Goal: Task Accomplishment & Management: Complete application form

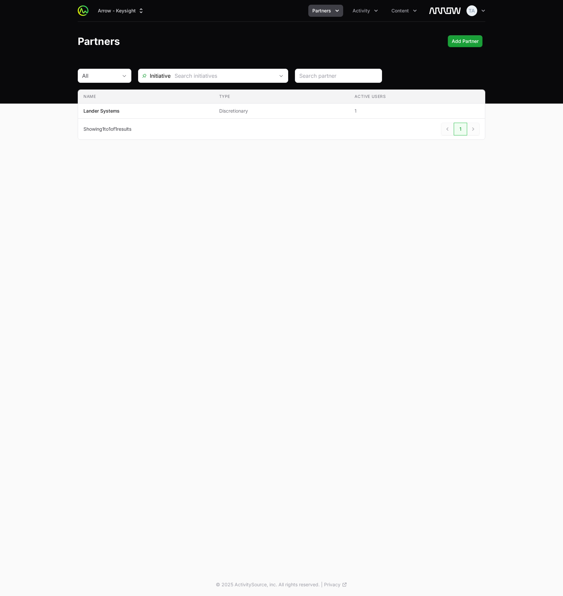
click at [340, 15] on button "Partners" at bounding box center [325, 11] width 35 height 12
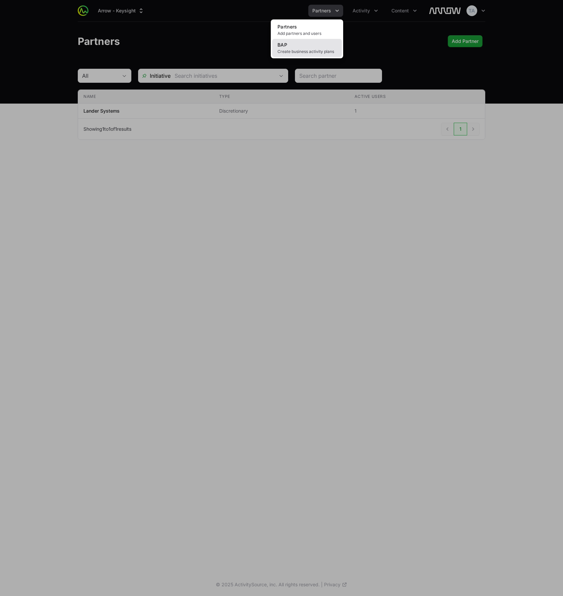
click at [309, 50] on span "Create business activity plans" at bounding box center [307, 51] width 59 height 5
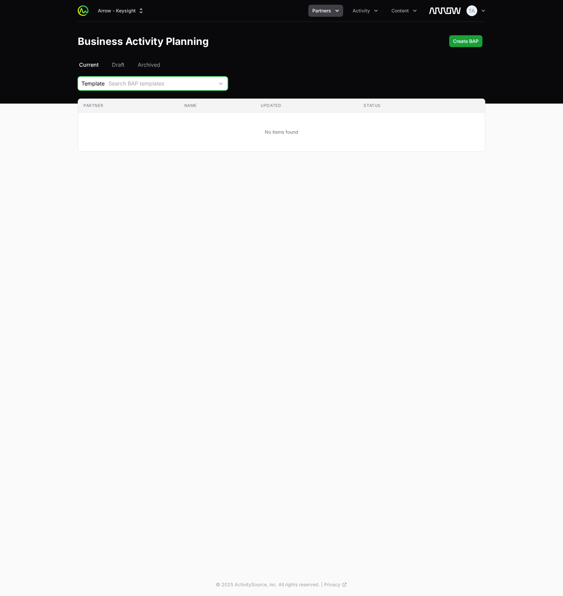
click at [133, 83] on div "Search BAP templates" at bounding box center [162, 83] width 106 height 8
click at [130, 75] on div "Select a tab Current Draft Archived Current Draft Archived Template Search BAP …" at bounding box center [281, 114] width 429 height 107
click at [469, 42] on span "Create BAP" at bounding box center [465, 41] width 25 height 8
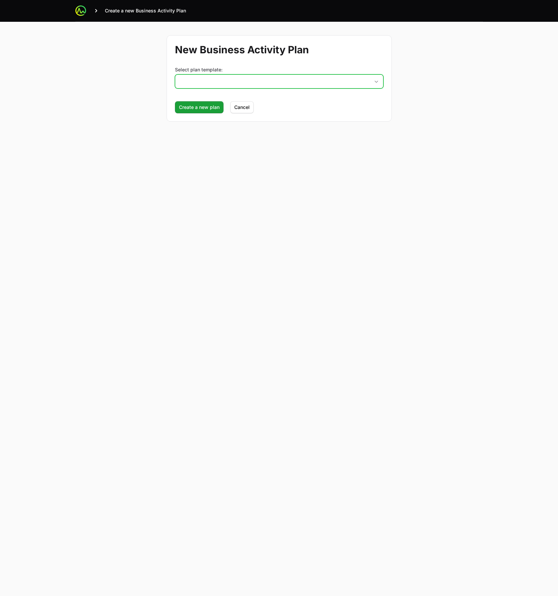
click at [214, 83] on button "placeholder" at bounding box center [279, 81] width 208 height 13
click at [217, 80] on button "placeholder" at bounding box center [279, 81] width 208 height 13
click at [133, 83] on div "New Business Activity Plan Select plan template: placeholder Create a new plan …" at bounding box center [279, 78] width 429 height 113
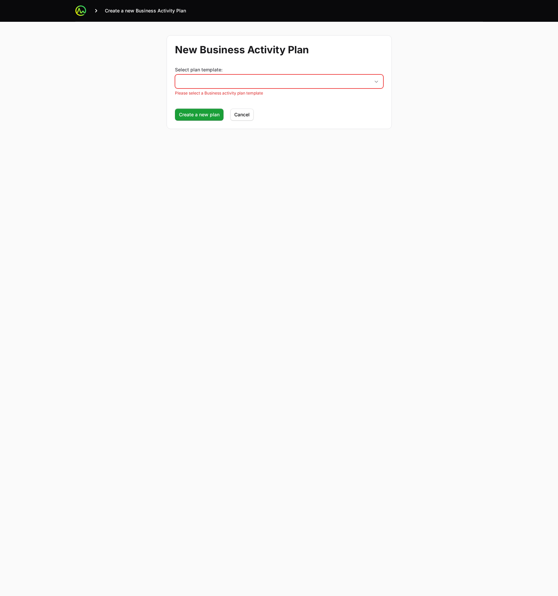
click at [140, 83] on div "New Business Activity Plan Select plan template: placeholder Please select a Bu…" at bounding box center [279, 82] width 429 height 121
click at [79, 10] on icon at bounding box center [80, 10] width 5 height 5
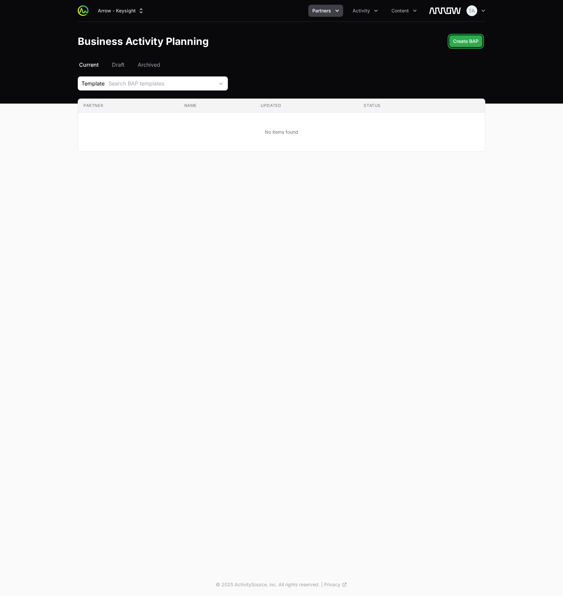
click at [456, 41] on span "Create BAP" at bounding box center [465, 41] width 25 height 8
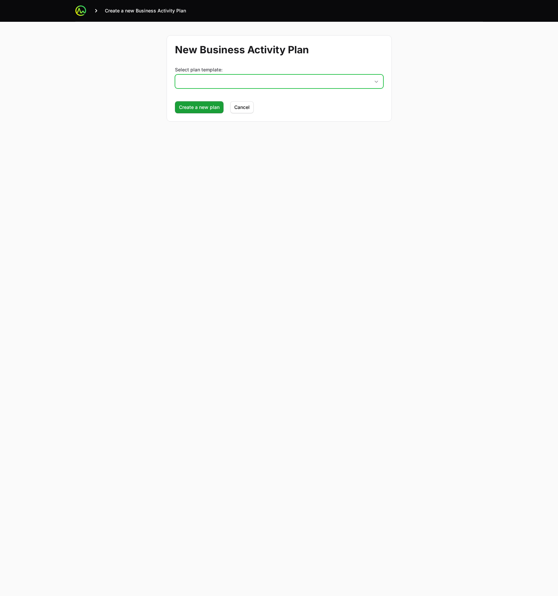
click at [200, 82] on button "placeholder" at bounding box center [279, 81] width 208 height 13
click at [140, 81] on div "New Business Activity Plan Select plan template: placeholder No templates found…" at bounding box center [279, 78] width 429 height 113
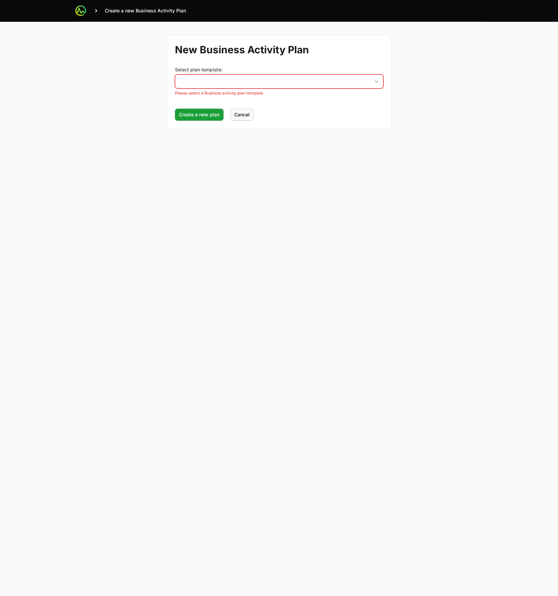
drag, startPoint x: 240, startPoint y: 108, endPoint x: 243, endPoint y: 114, distance: 6.6
click at [240, 108] on form "New Business Activity Plan Select plan template: placeholder Please select a Bu…" at bounding box center [279, 82] width 225 height 94
click at [244, 117] on span "Cancel" at bounding box center [241, 115] width 15 height 8
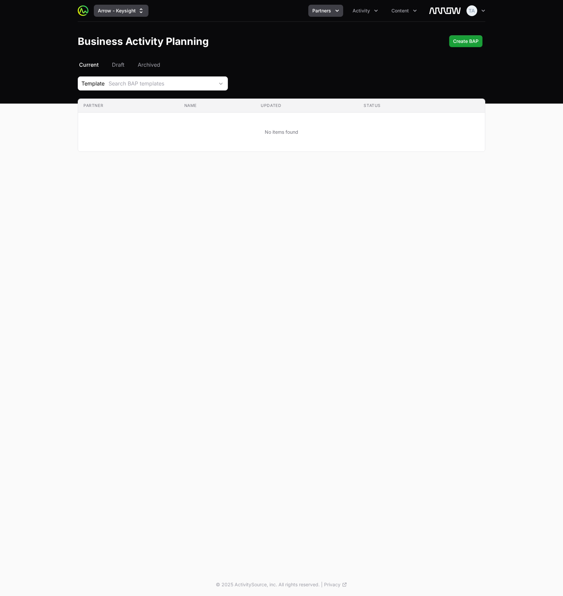
click at [129, 11] on button "Arrow - Keysight" at bounding box center [121, 11] width 55 height 12
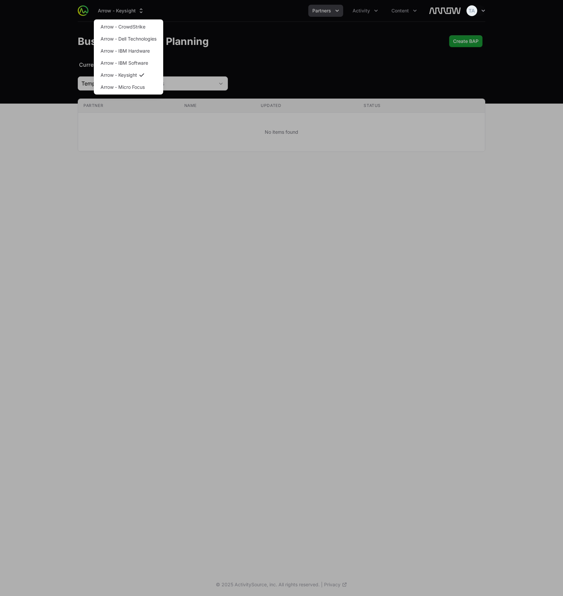
click at [129, 12] on div "Supplier switch menu" at bounding box center [281, 298] width 563 height 596
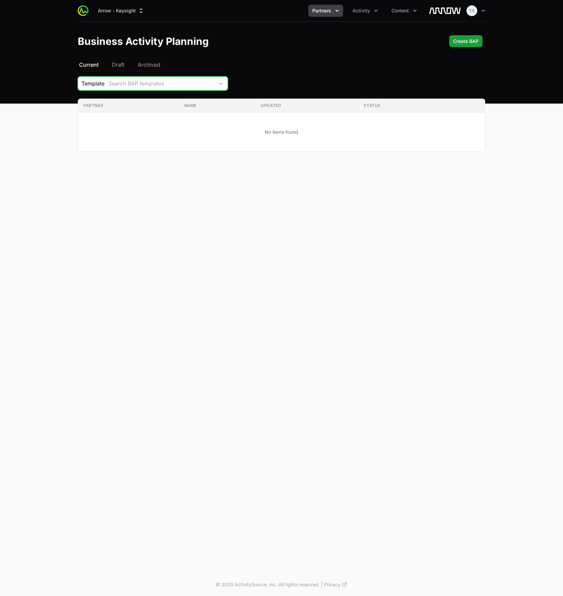
click at [146, 82] on div "Search BAP templates" at bounding box center [162, 83] width 106 height 8
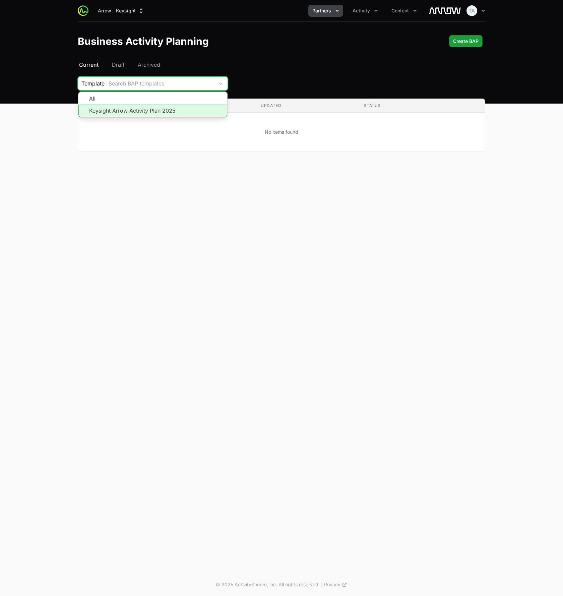
click at [142, 113] on li "Keysight Arrow Activity Plan 2025" at bounding box center [152, 111] width 149 height 13
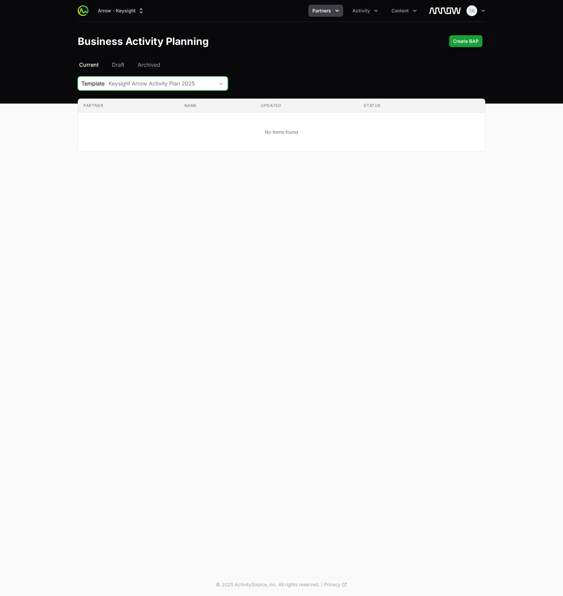
click at [162, 84] on div "Keysight Arrow Activity Plan 2025" at bounding box center [162, 83] width 106 height 8
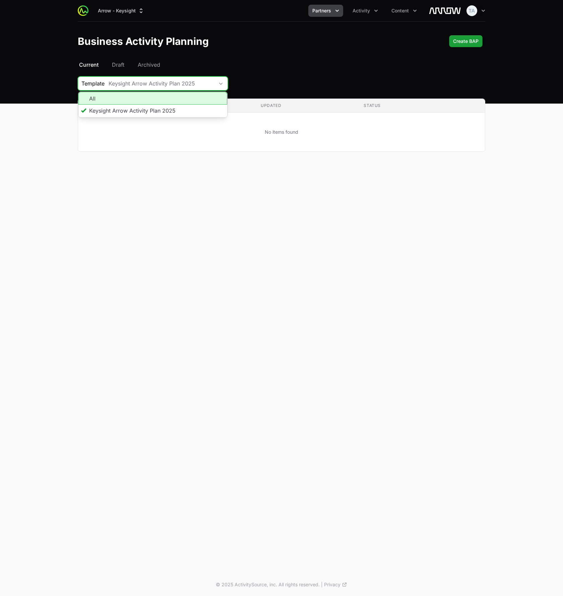
click at [148, 100] on li "All" at bounding box center [152, 98] width 149 height 13
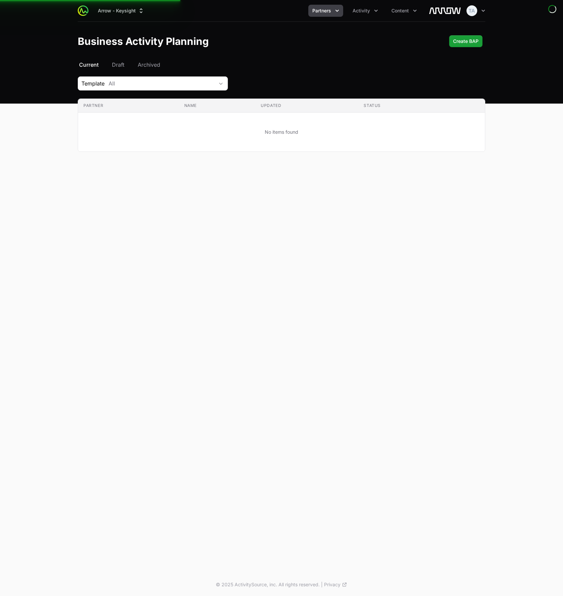
drag, startPoint x: 271, startPoint y: 71, endPoint x: 308, endPoint y: 69, distance: 37.6
click at [271, 71] on div "Select a tab Current Draft Archived Current Draft Archived Template All Partner…" at bounding box center [281, 114] width 429 height 107
click at [333, 10] on button "Partners" at bounding box center [325, 11] width 35 height 12
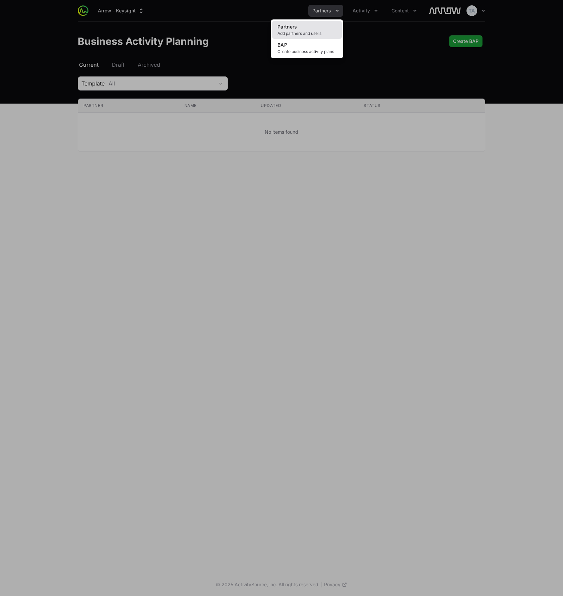
click at [320, 30] on link "Partners Add partners and users" at bounding box center [307, 30] width 70 height 18
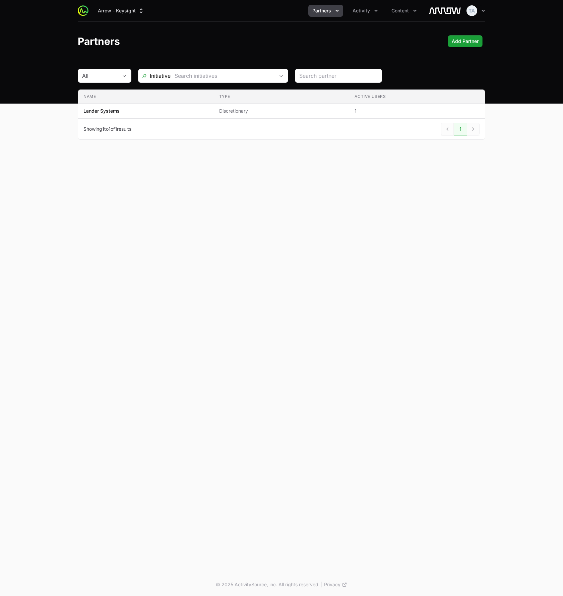
click at [326, 10] on span "Partners" at bounding box center [321, 10] width 19 height 7
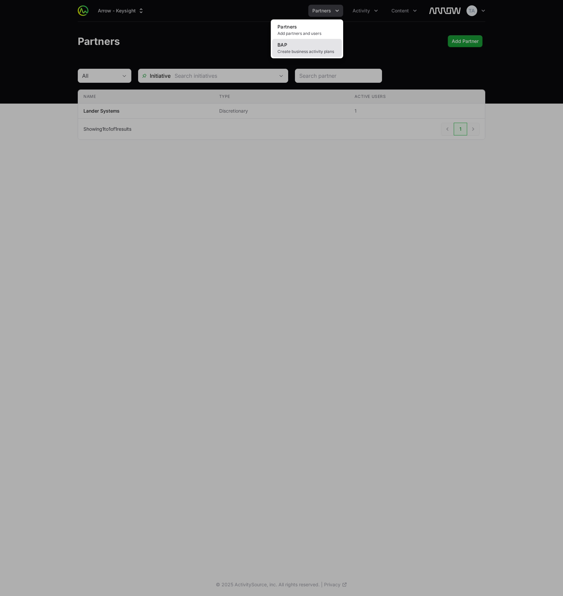
click at [303, 45] on link "BAP Create business activity plans" at bounding box center [307, 48] width 70 height 18
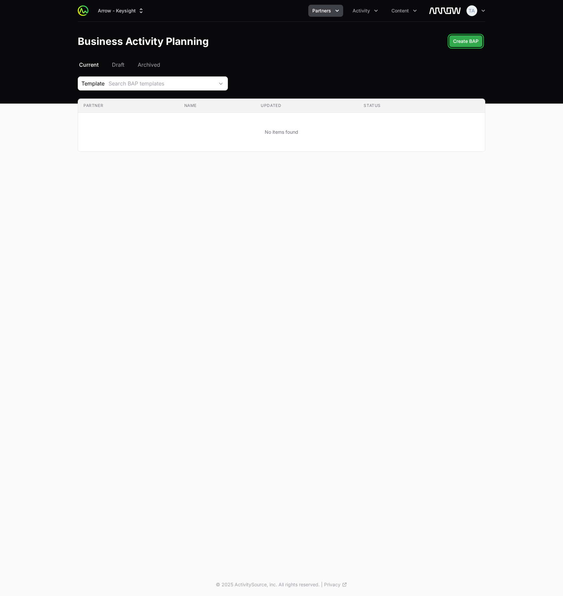
click at [460, 38] on span "Create BAP" at bounding box center [465, 41] width 25 height 8
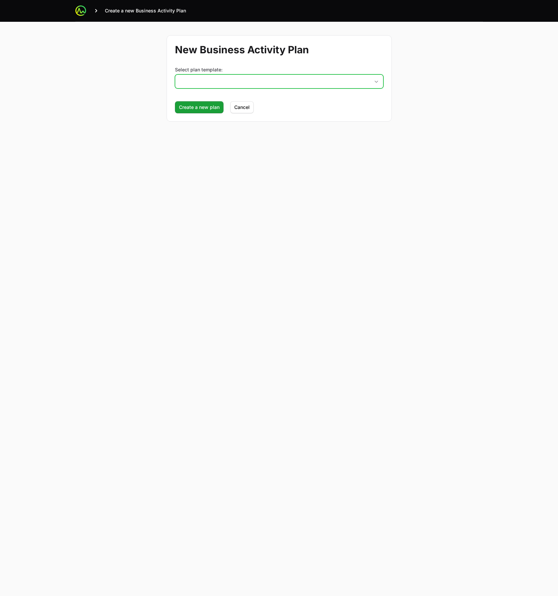
click at [199, 82] on button "placeholder" at bounding box center [279, 81] width 208 height 13
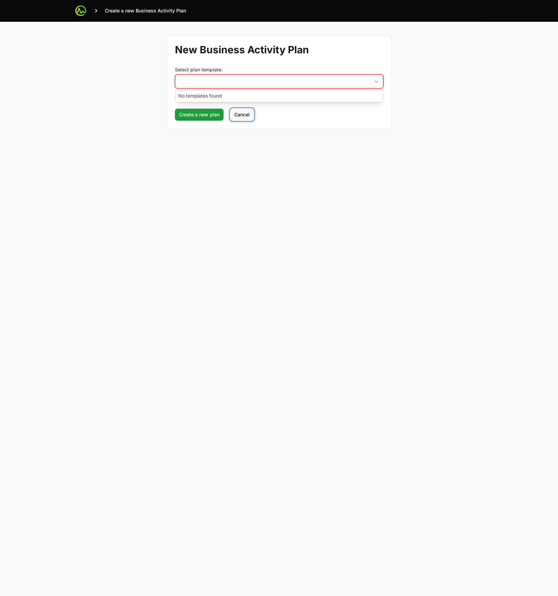
click at [249, 118] on button "Cancel" at bounding box center [241, 115] width 23 height 12
click at [250, 117] on button "Cancel" at bounding box center [241, 115] width 23 height 12
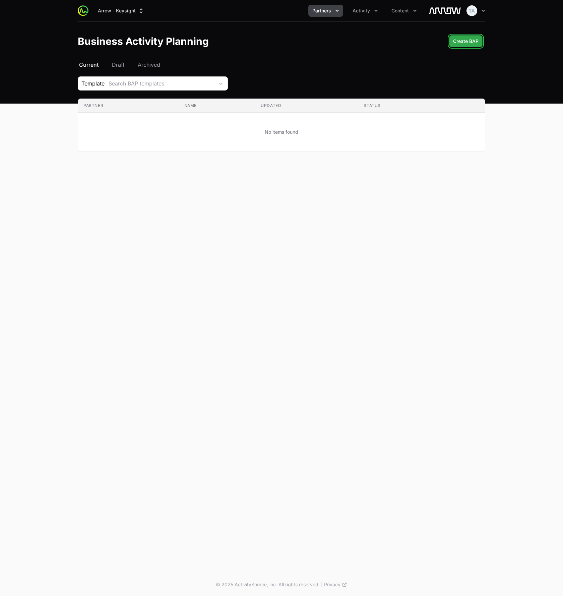
click at [456, 41] on span "Create BAP" at bounding box center [465, 41] width 25 height 8
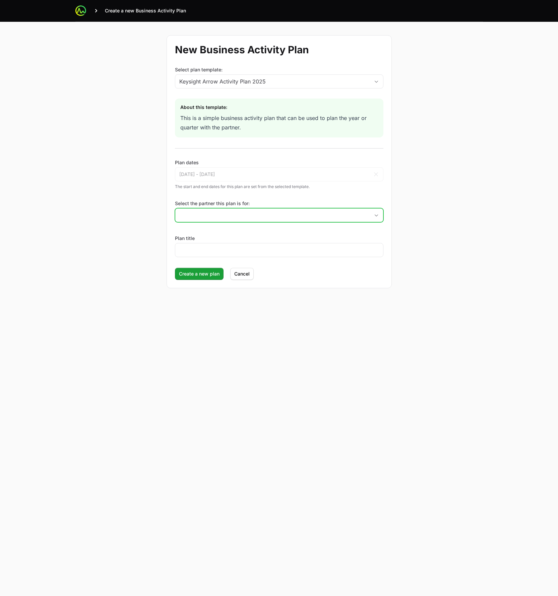
click at [206, 214] on input "Select the partner this plan is for:" at bounding box center [272, 215] width 194 height 13
click at [231, 232] on li "Lander Systems" at bounding box center [279, 230] width 207 height 13
type input "Lander Systems"
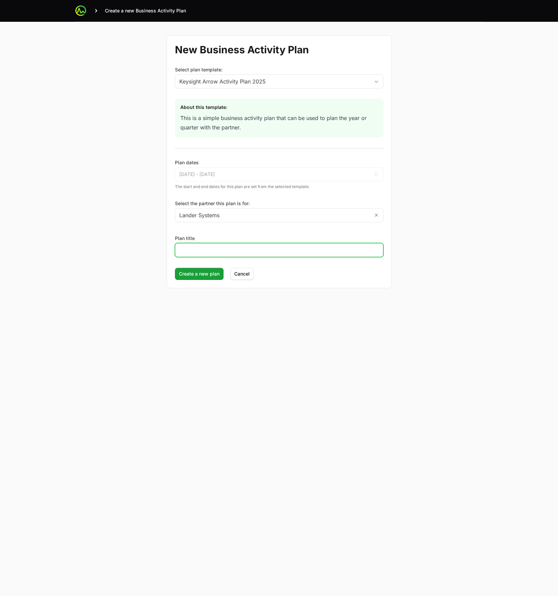
click at [212, 253] on input "Plan title" at bounding box center [279, 250] width 200 height 8
type input "Example Business Activity Plan - Lander Systems 2025"
click at [192, 280] on form "New Business Activity Plan Select plan template: Keysight Arrow Activity Plan 2…" at bounding box center [279, 161] width 225 height 253
click at [193, 277] on span "Create a new plan" at bounding box center [199, 274] width 41 height 8
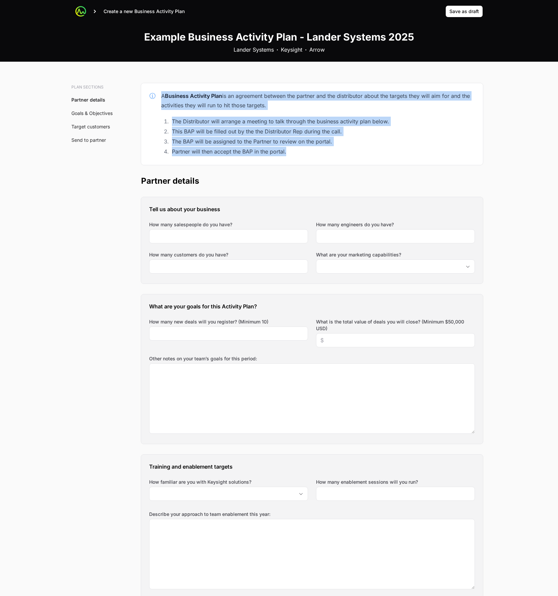
drag, startPoint x: 321, startPoint y: 140, endPoint x: 147, endPoint y: 97, distance: 179.5
click at [146, 98] on div "A Business Activity Plan is an agreement between the partner and the distributo…" at bounding box center [312, 124] width 342 height 82
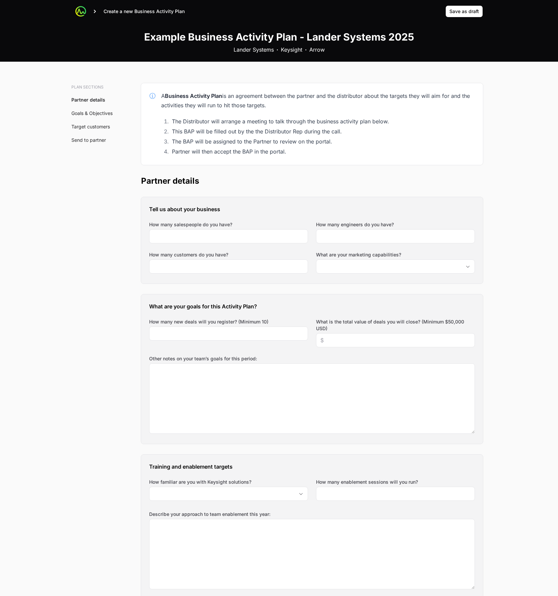
click at [146, 97] on div "A Business Activity Plan is an agreement between the partner and the distributo…" at bounding box center [312, 124] width 342 height 82
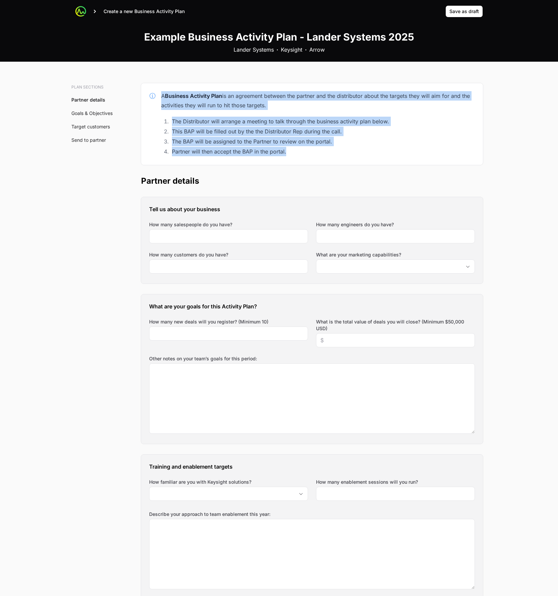
drag, startPoint x: 140, startPoint y: 93, endPoint x: 314, endPoint y: 152, distance: 183.8
click at [314, 152] on li "Partner will then accept the BAP in the portal." at bounding box center [322, 151] width 305 height 9
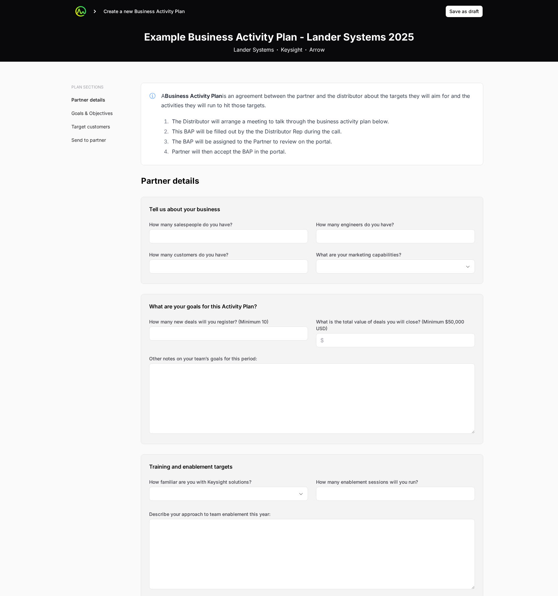
click at [102, 112] on link "Goals & Objectives" at bounding box center [91, 113] width 41 height 6
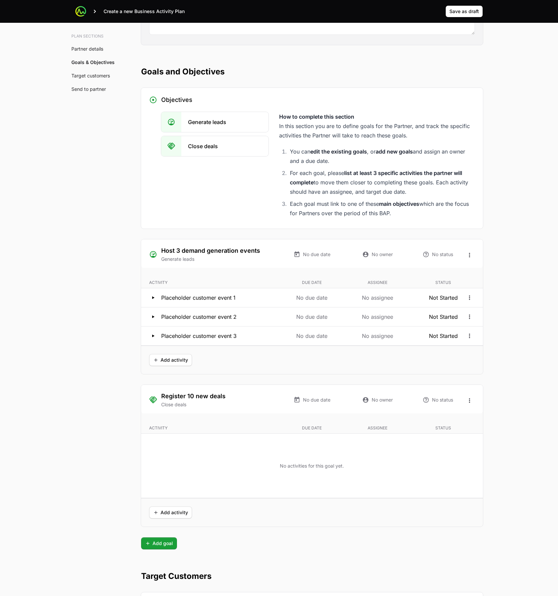
scroll to position [973, 0]
click at [176, 300] on p "Placeholder customer event 1" at bounding box center [198, 298] width 74 height 8
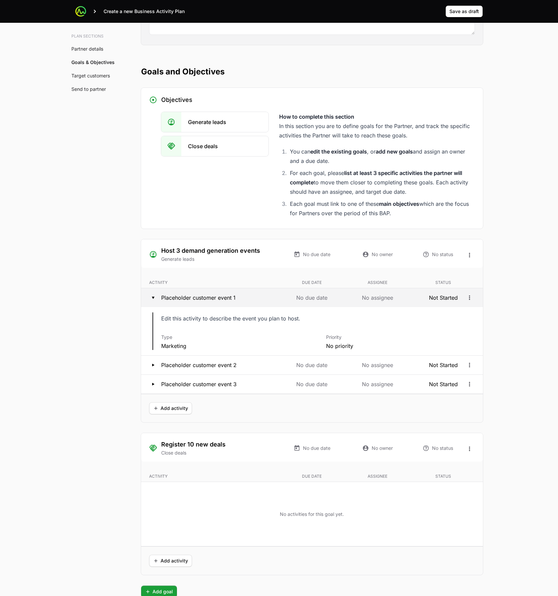
click at [177, 299] on p "Placeholder customer event 1" at bounding box center [198, 298] width 74 height 8
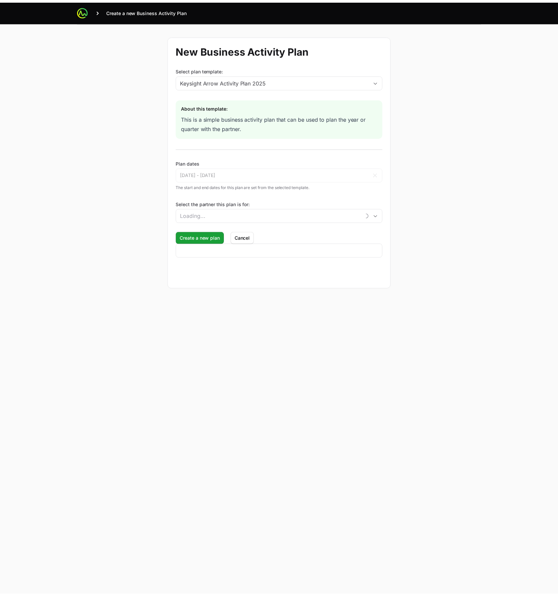
scroll to position [23, 0]
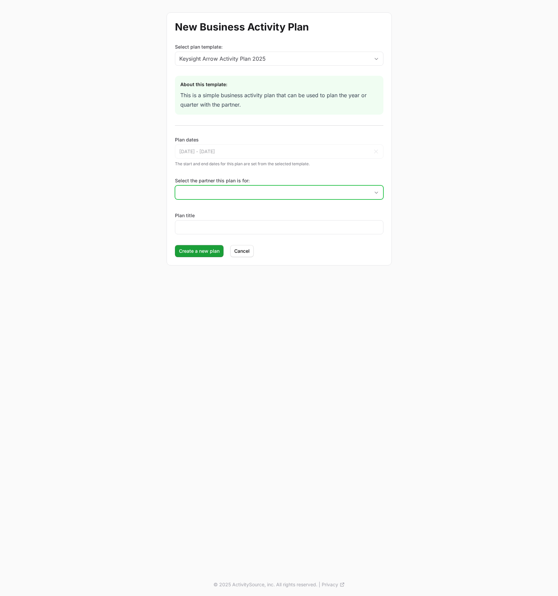
click at [234, 191] on input "Select the partner this plan is for:" at bounding box center [272, 192] width 194 height 13
click at [232, 210] on li "Lander Systems" at bounding box center [279, 207] width 207 height 13
type input "Lander Systems"
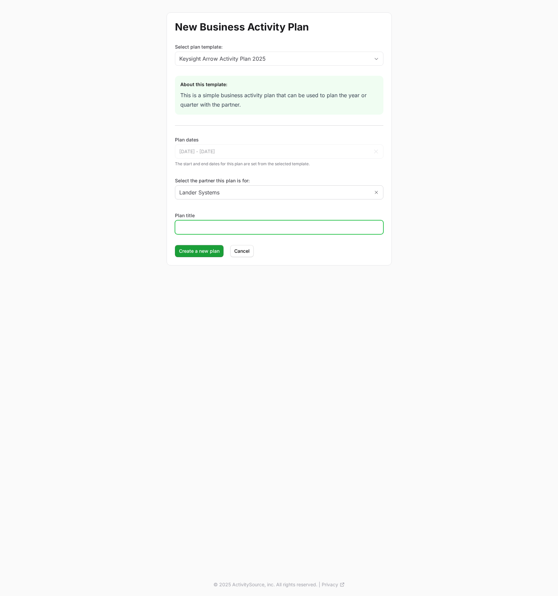
click at [228, 229] on input "Plan title" at bounding box center [279, 227] width 200 height 8
click at [279, 227] on input "Lander Systems Activity Plan Example (2025)" at bounding box center [279, 227] width 200 height 8
type input "Lander Systems Activity Plan Example (Q3, 2025)"
click at [203, 253] on span "Create a new plan" at bounding box center [199, 251] width 41 height 8
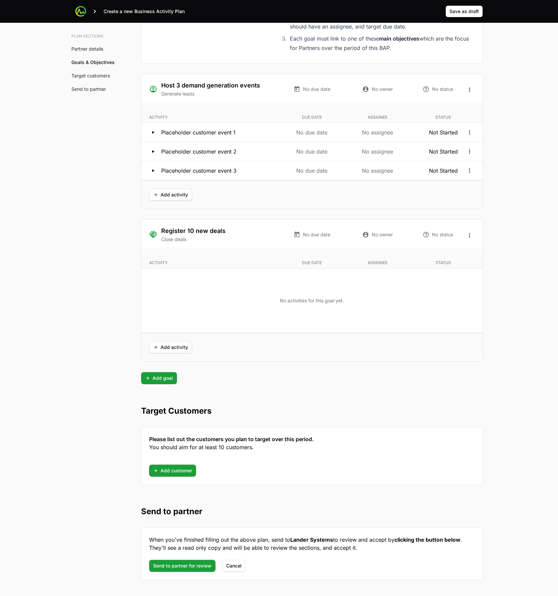
scroll to position [1166, 0]
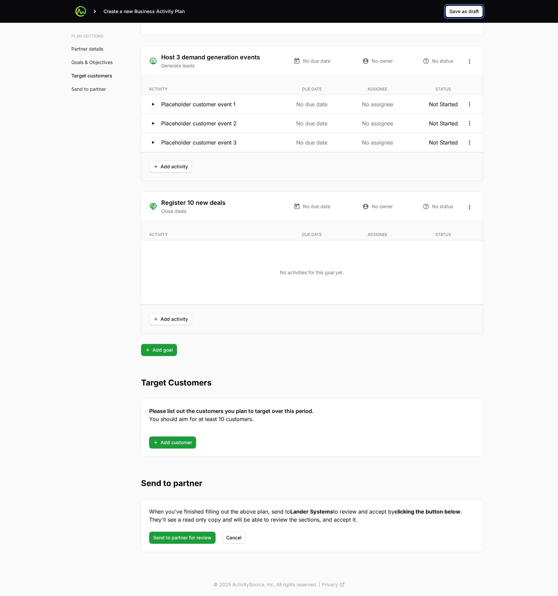
click at [468, 10] on span "Save as draft" at bounding box center [465, 11] width 30 height 8
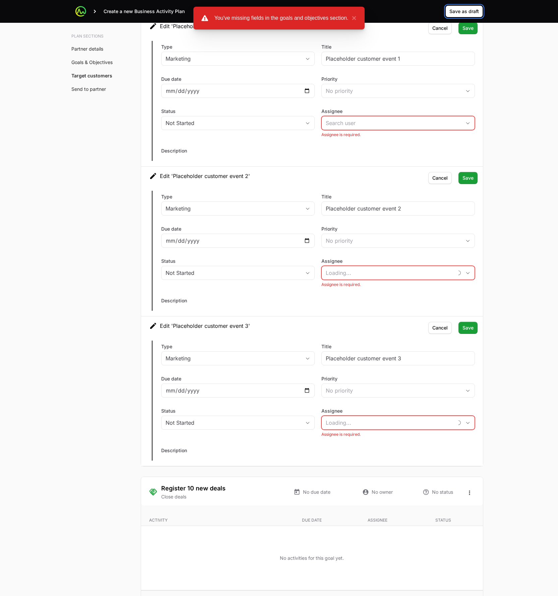
scroll to position [1248, 0]
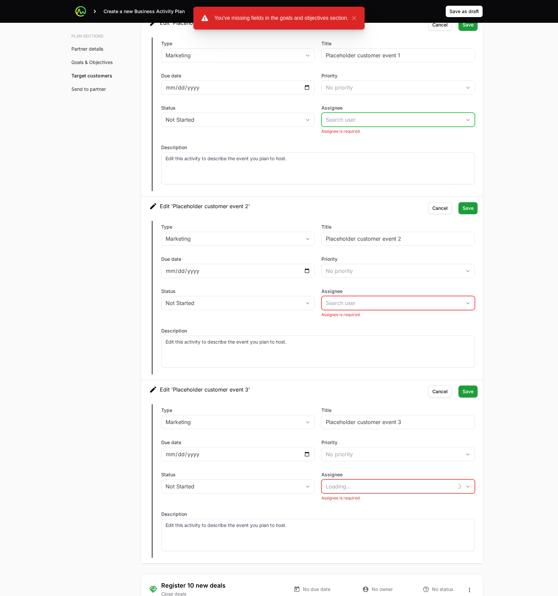
click at [356, 118] on input "Assignee" at bounding box center [391, 119] width 139 height 13
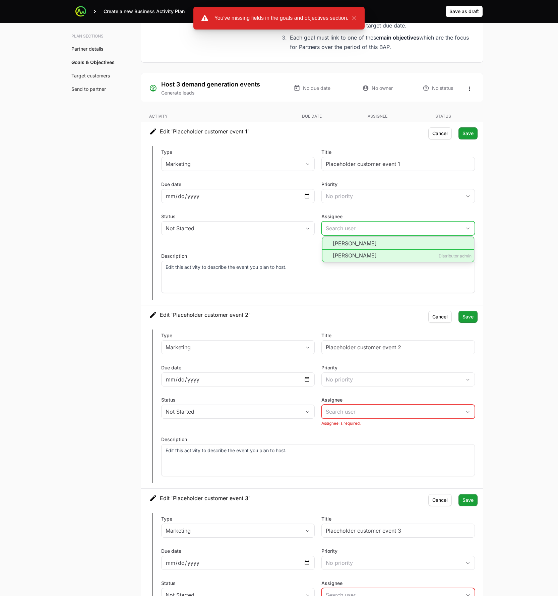
scroll to position [1128, 0]
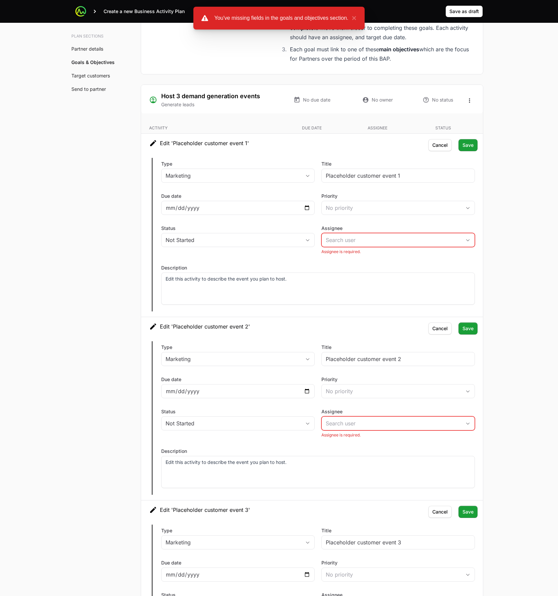
click at [292, 255] on div "Status Not Started" at bounding box center [238, 241] width 154 height 32
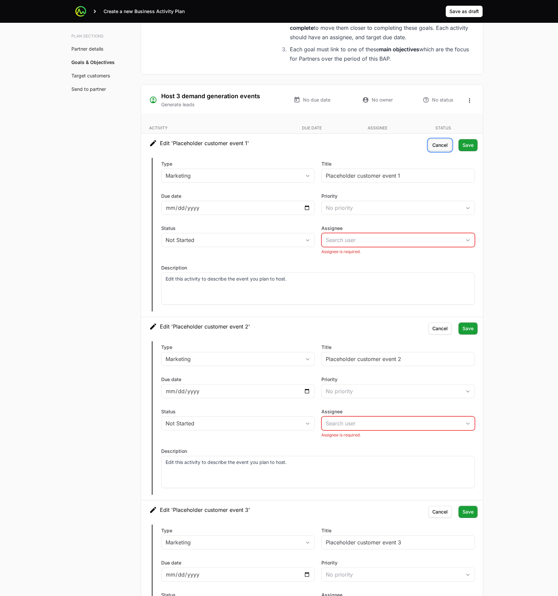
click at [437, 145] on span "Cancel" at bounding box center [440, 145] width 15 height 8
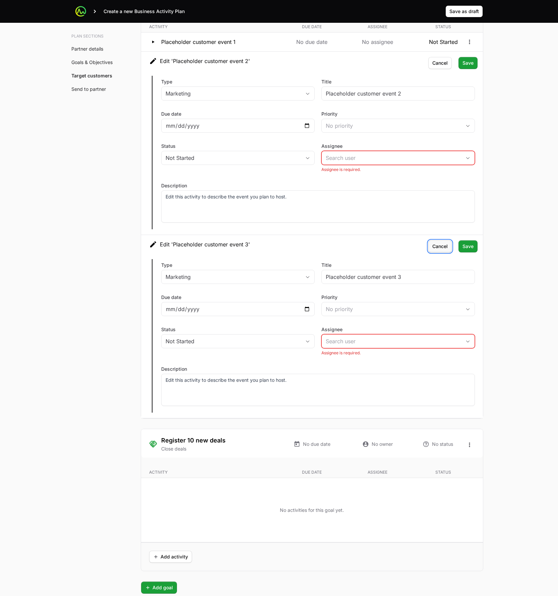
click at [438, 243] on span "Cancel" at bounding box center [440, 246] width 15 height 8
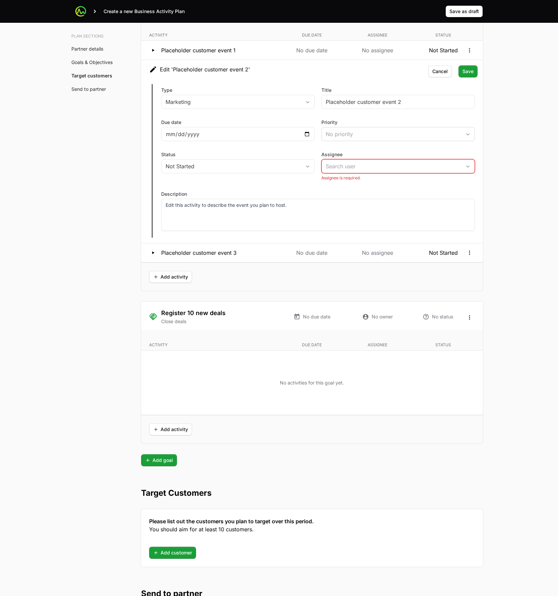
scroll to position [1032, 0]
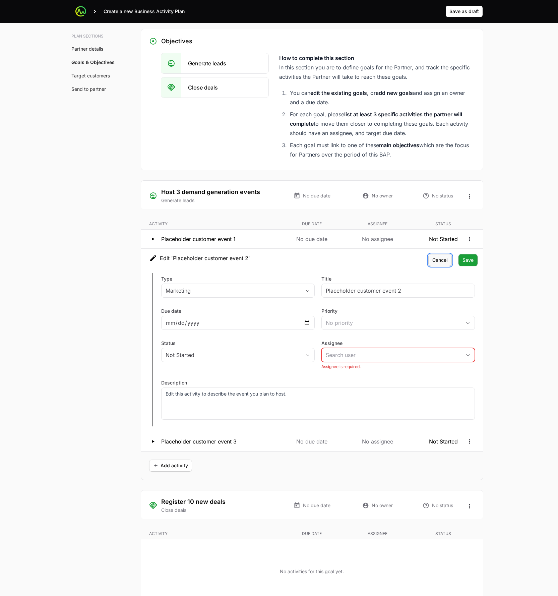
click at [444, 258] on span "Cancel" at bounding box center [440, 260] width 15 height 8
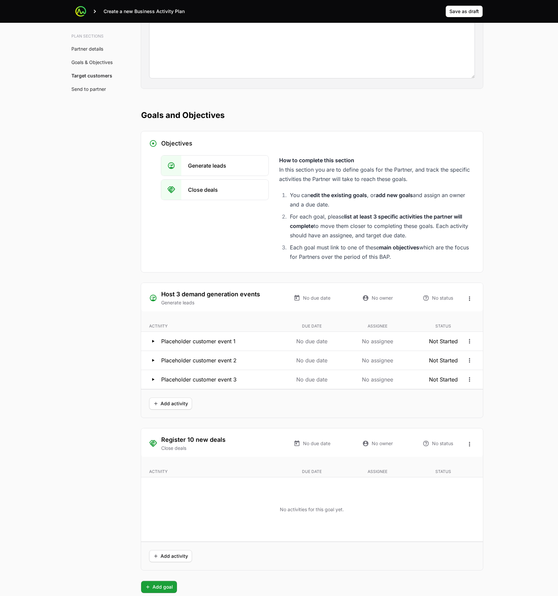
scroll to position [859, 0]
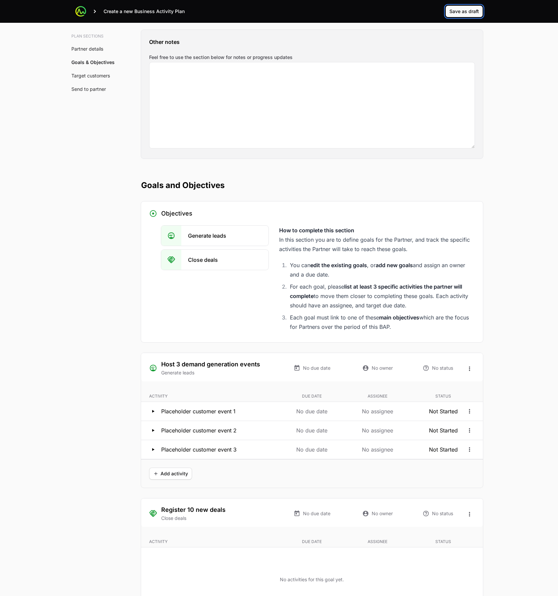
click at [448, 9] on button "Save as draft" at bounding box center [465, 11] width 38 height 12
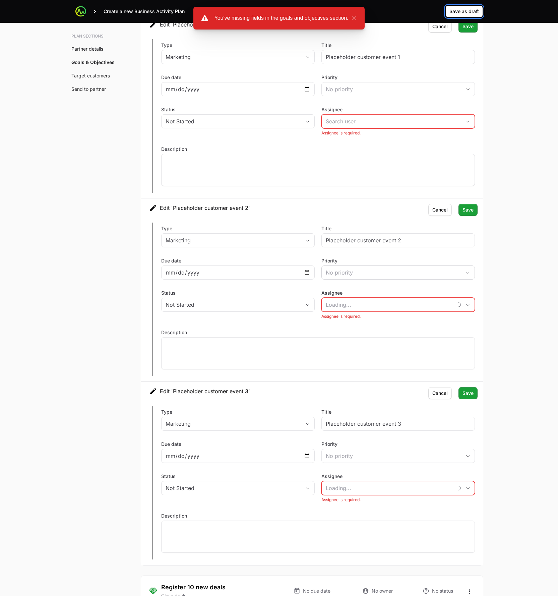
scroll to position [1248, 0]
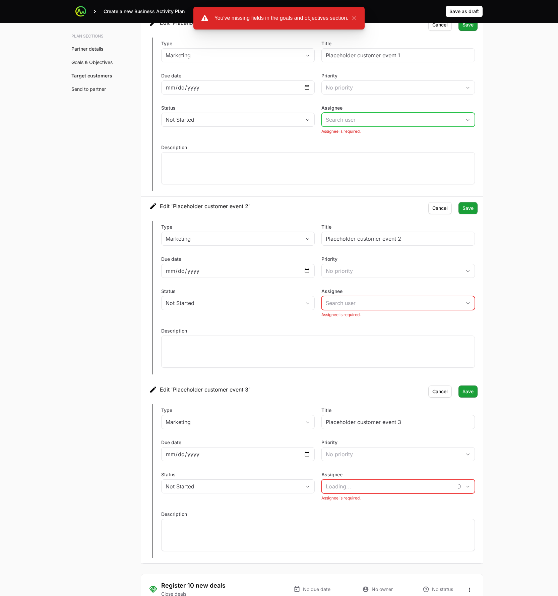
click at [416, 117] on input "Assignee" at bounding box center [391, 119] width 139 height 13
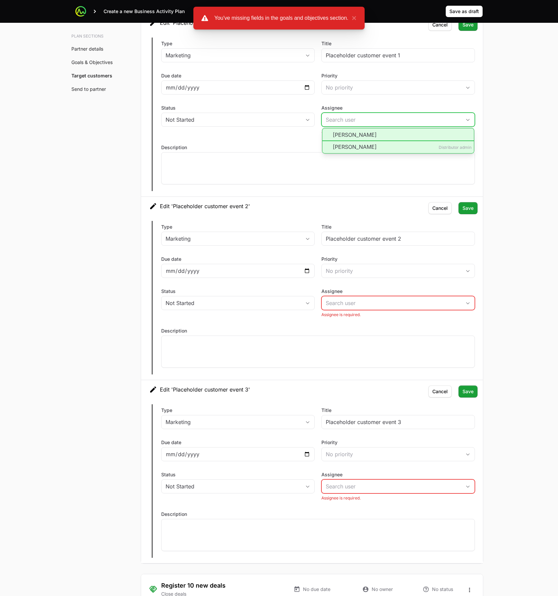
click at [377, 132] on li "[PERSON_NAME]" at bounding box center [398, 134] width 152 height 13
type input "[PERSON_NAME]"
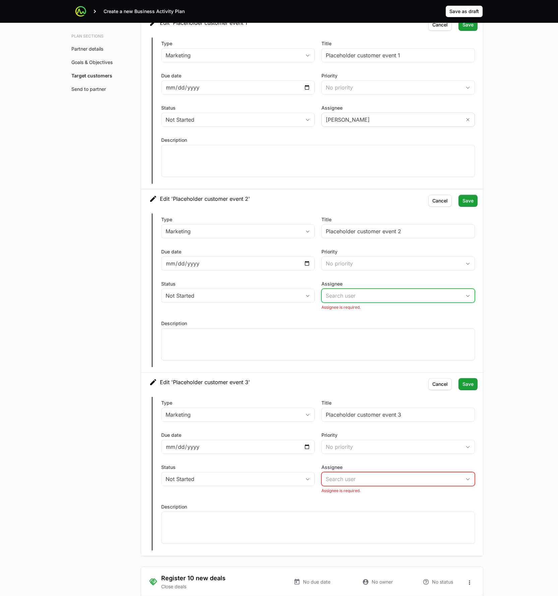
click at [379, 296] on input "Assignee" at bounding box center [391, 295] width 139 height 13
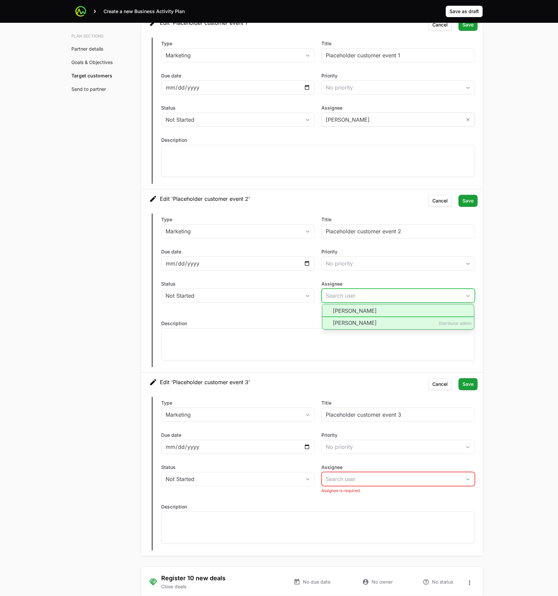
click at [368, 311] on li "[PERSON_NAME]" at bounding box center [398, 310] width 152 height 13
type input "[PERSON_NAME]"
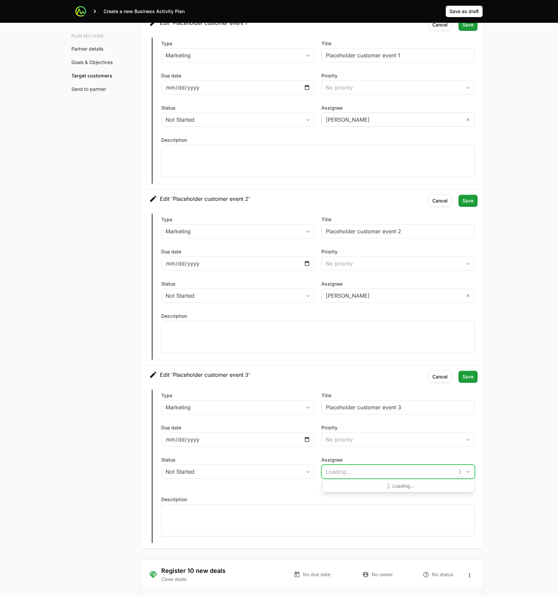
click at [367, 475] on input "Assignee" at bounding box center [387, 471] width 131 height 13
click at [367, 485] on li "[PERSON_NAME]" at bounding box center [398, 486] width 152 height 13
type input "[PERSON_NAME]"
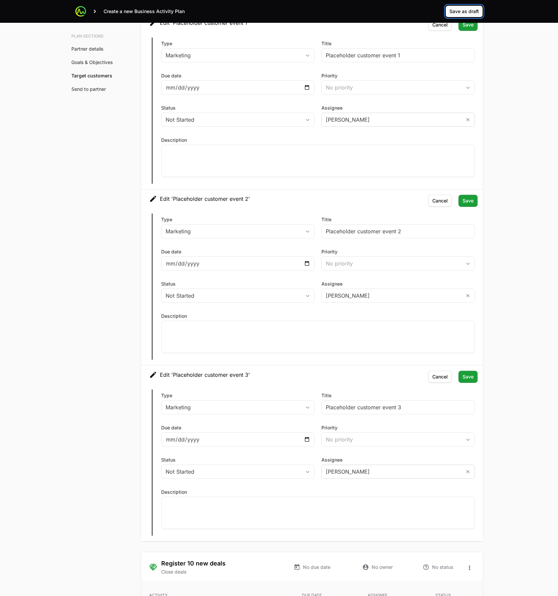
click at [465, 9] on span "Save as draft" at bounding box center [465, 11] width 30 height 8
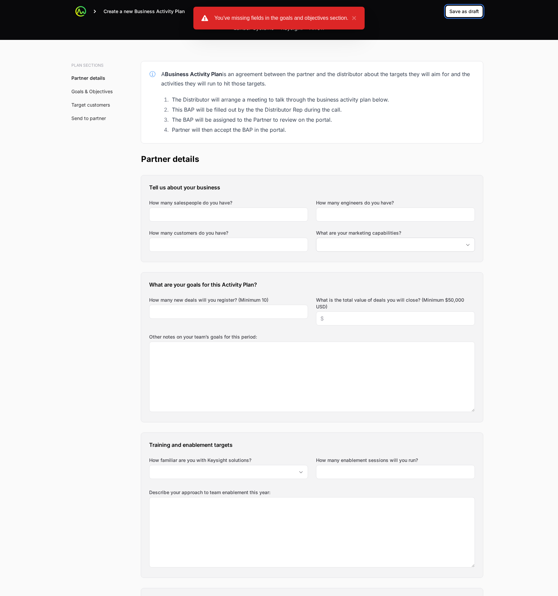
scroll to position [0, 0]
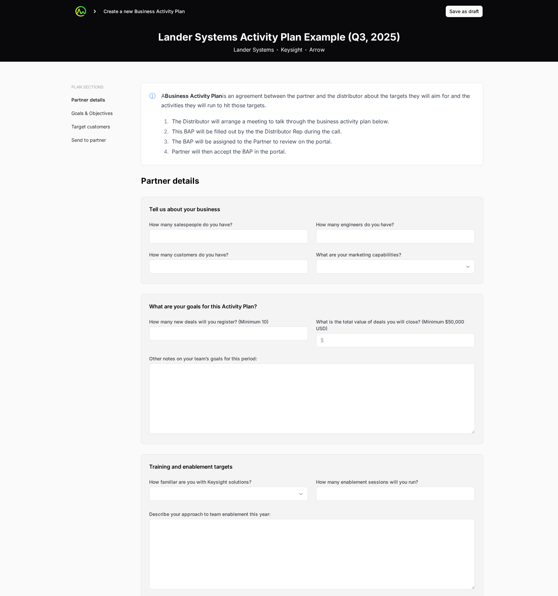
click at [469, 17] on div "Create a new Business Activity Plan Save as draft" at bounding box center [279, 11] width 408 height 23
click at [471, 9] on span "Save as draft" at bounding box center [465, 11] width 30 height 8
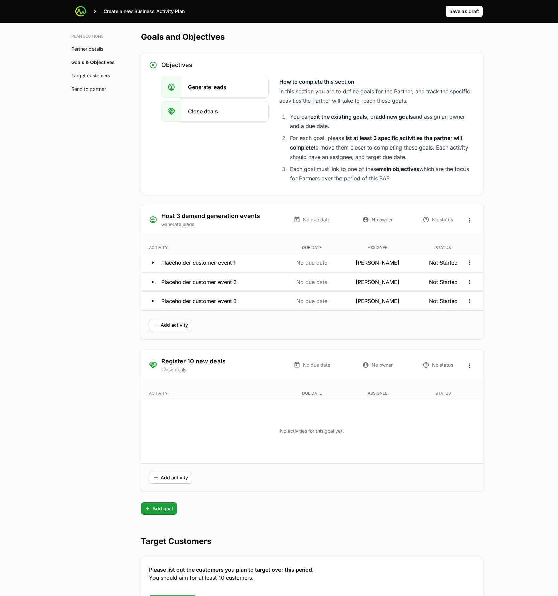
scroll to position [1007, 0]
click at [456, 14] on span "Save as draft" at bounding box center [465, 11] width 30 height 8
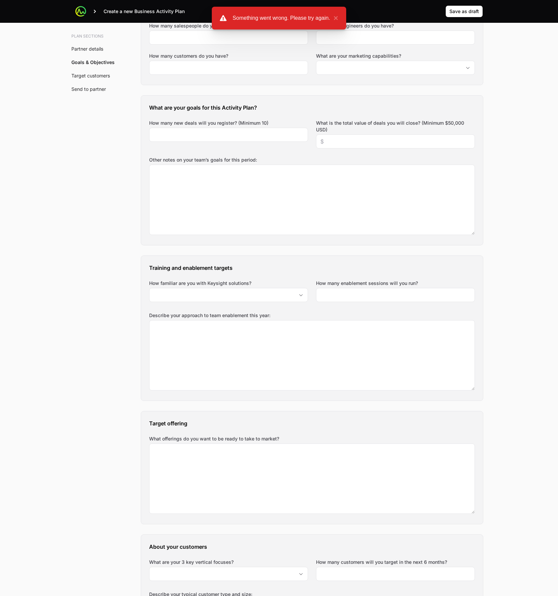
scroll to position [0, 0]
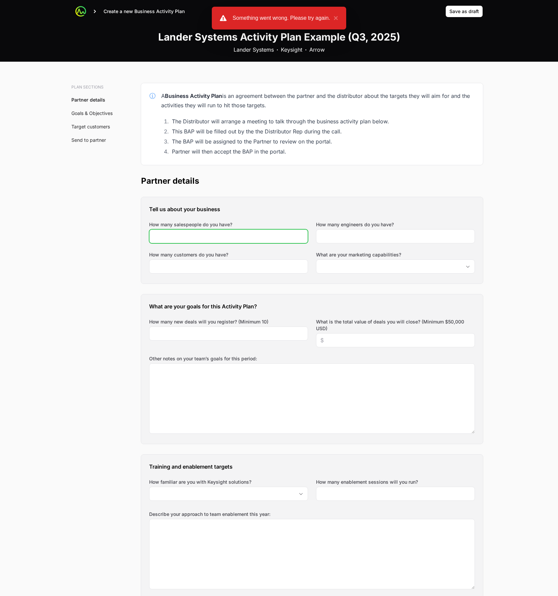
click at [171, 233] on input "How many salespeople do you have?" at bounding box center [229, 236] width 150 height 8
type input "10"
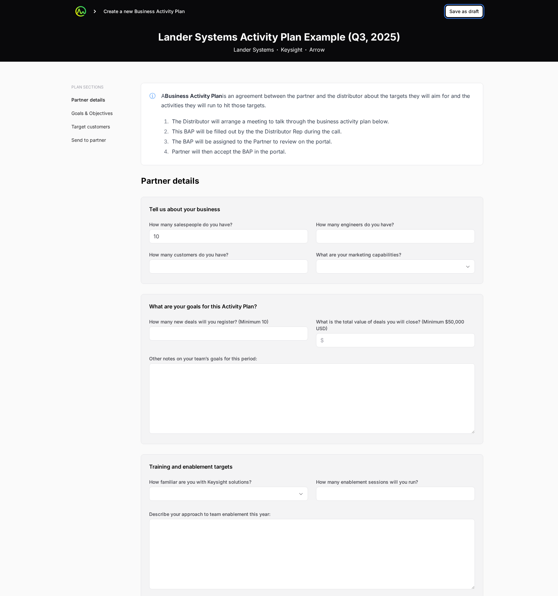
click at [460, 10] on span "Save as draft" at bounding box center [465, 11] width 30 height 8
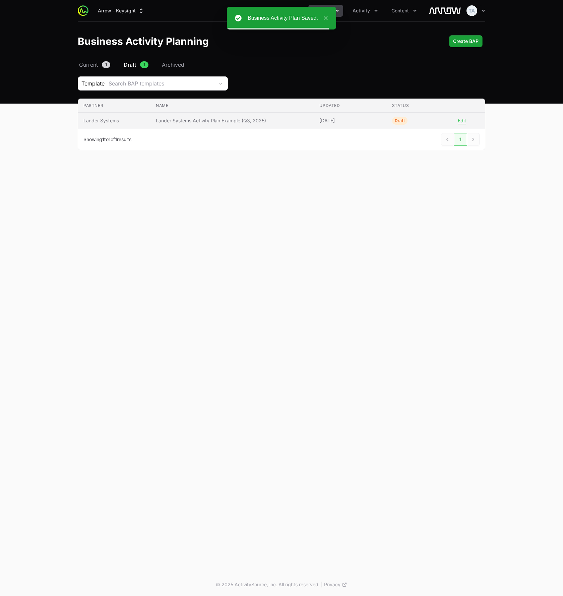
click at [356, 120] on span "[DATE]" at bounding box center [351, 120] width 62 height 7
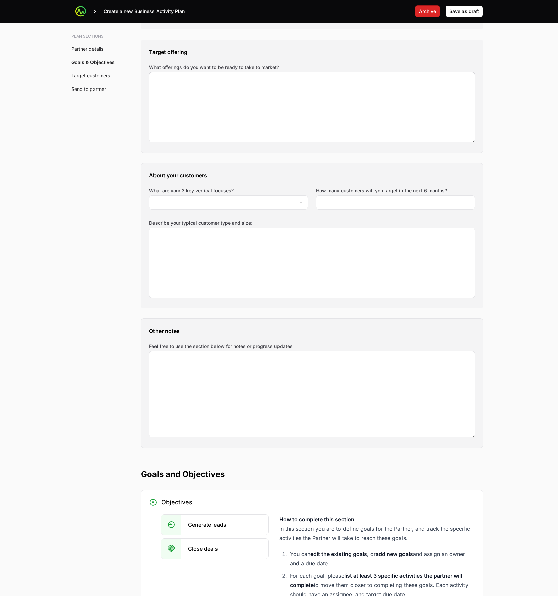
scroll to position [771, 0]
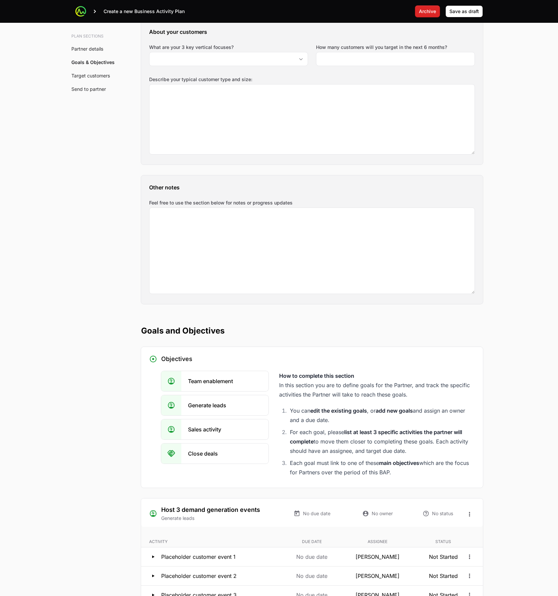
scroll to position [771, 0]
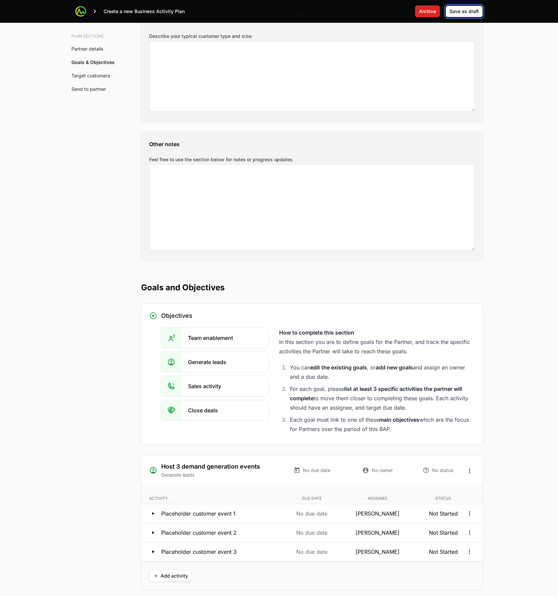
click at [468, 11] on span "Save as draft" at bounding box center [465, 11] width 30 height 8
